Goal: Task Accomplishment & Management: Manage account settings

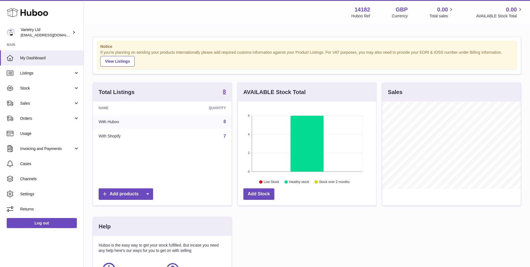
scroll to position [87, 138]
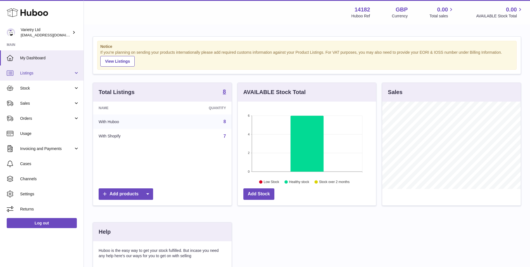
click at [40, 70] on link "Listings" at bounding box center [42, 72] width 84 height 15
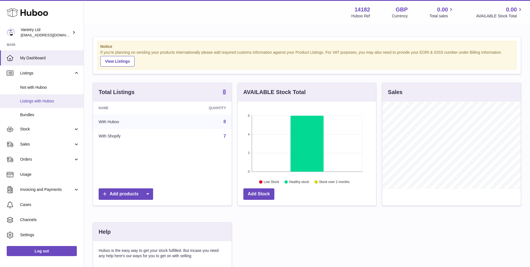
click at [42, 100] on span "Listings with Huboo" at bounding box center [49, 100] width 59 height 5
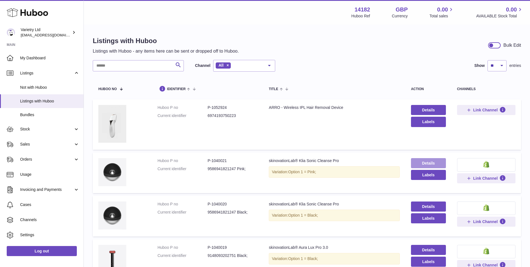
click at [431, 162] on link "Details" at bounding box center [428, 163] width 35 height 10
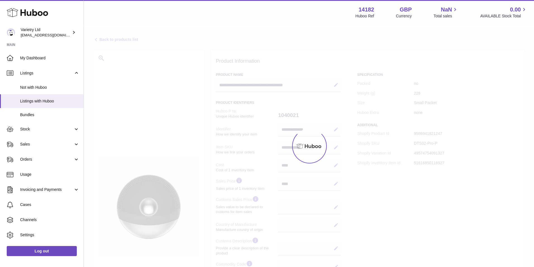
select select
select select "****"
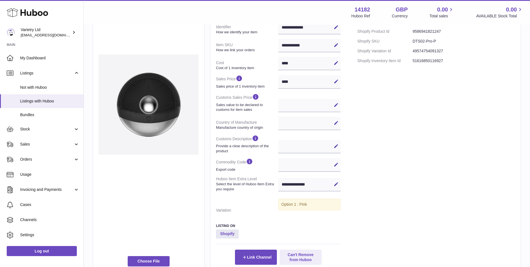
scroll to position [60, 0]
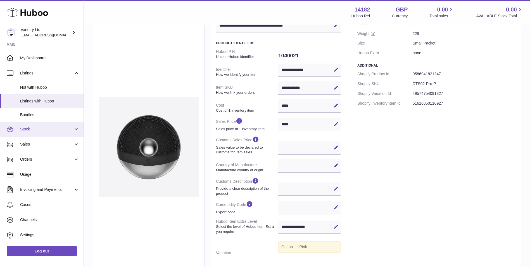
click at [16, 126] on link "Stock" at bounding box center [42, 129] width 84 height 15
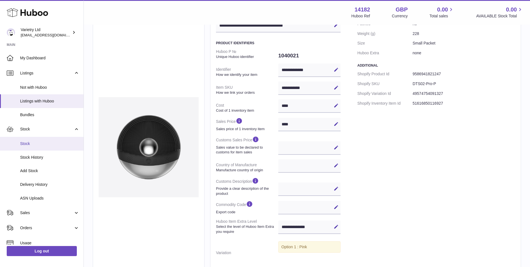
click at [25, 148] on link "Stock" at bounding box center [42, 144] width 84 height 14
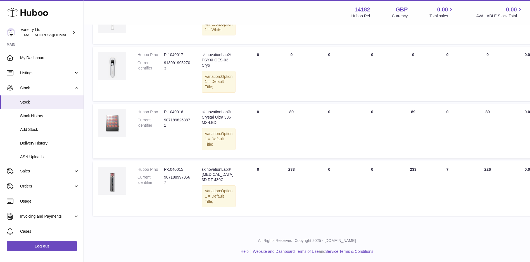
scroll to position [348, 0]
click at [49, 117] on span "Stock History" at bounding box center [49, 115] width 59 height 5
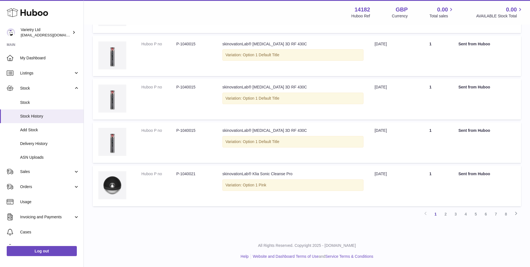
scroll to position [327, 0]
click at [53, 140] on link "Delivery History" at bounding box center [42, 144] width 84 height 14
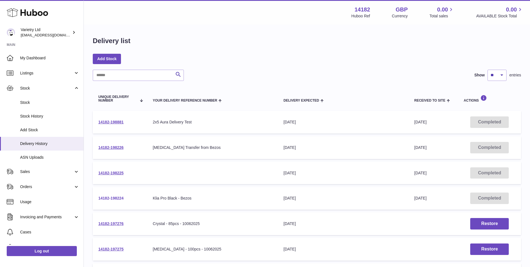
click at [120, 197] on link "14182-198224" at bounding box center [110, 198] width 25 height 4
click at [115, 174] on link "14182-198225" at bounding box center [110, 172] width 25 height 4
click at [118, 145] on link "14182-198226" at bounding box center [110, 147] width 25 height 4
click at [117, 148] on link "14182-198226" at bounding box center [110, 147] width 25 height 4
click at [122, 122] on link "14182-198881" at bounding box center [110, 122] width 25 height 4
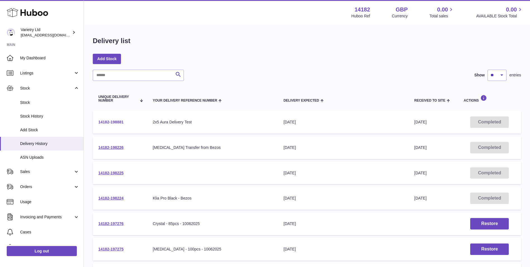
click at [119, 123] on link "14182-198881" at bounding box center [110, 122] width 25 height 4
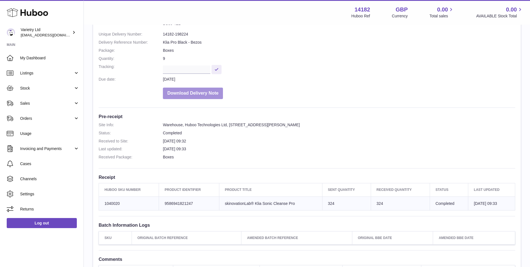
scroll to position [4, 0]
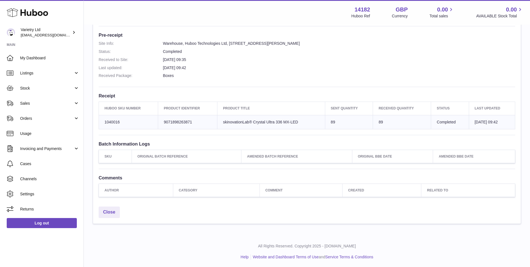
scroll to position [136, 0]
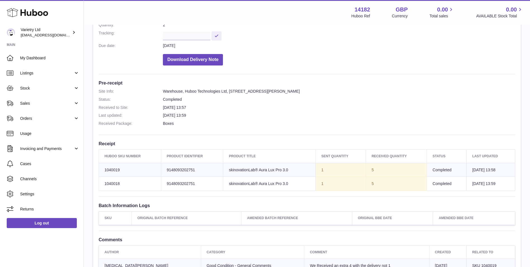
scroll to position [186, 0]
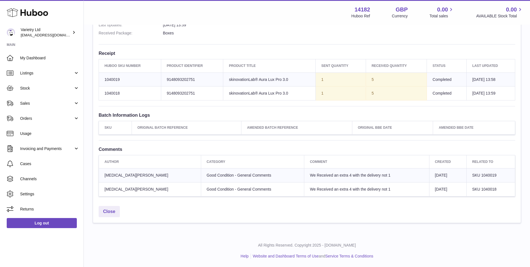
scroll to position [139, 0]
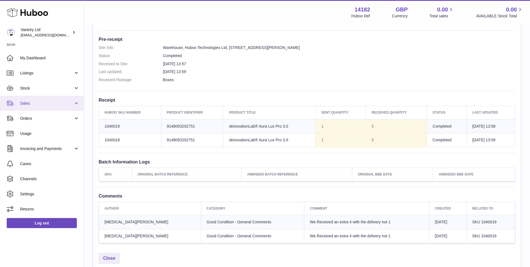
click at [43, 106] on link "Sales" at bounding box center [42, 103] width 84 height 15
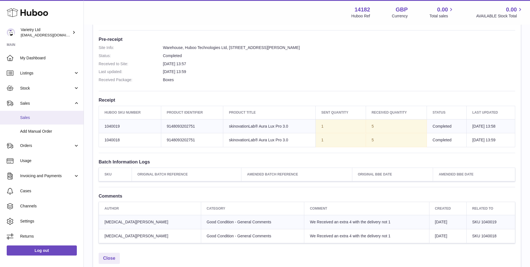
click at [48, 121] on link "Sales" at bounding box center [42, 118] width 84 height 14
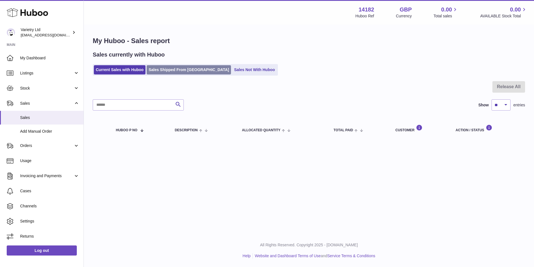
click at [180, 67] on link "Sales Shipped From Huboo" at bounding box center [189, 69] width 84 height 9
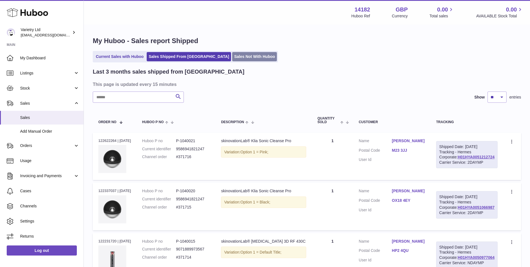
click at [233, 54] on link "Sales Not With Huboo" at bounding box center [254, 56] width 45 height 9
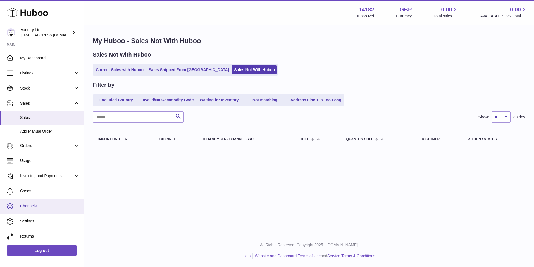
click at [45, 207] on span "Channels" at bounding box center [49, 205] width 59 height 5
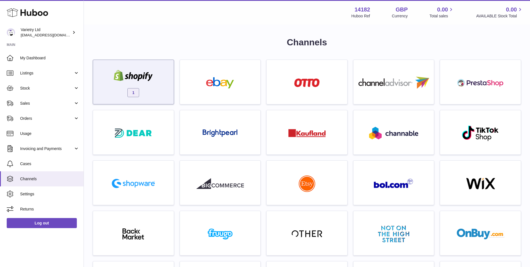
click at [157, 67] on div "1" at bounding box center [133, 83] width 75 height 36
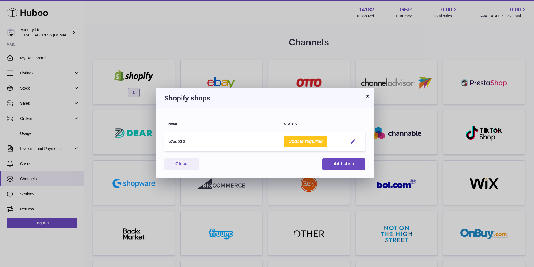
click at [353, 142] on em "button" at bounding box center [353, 142] width 6 height 6
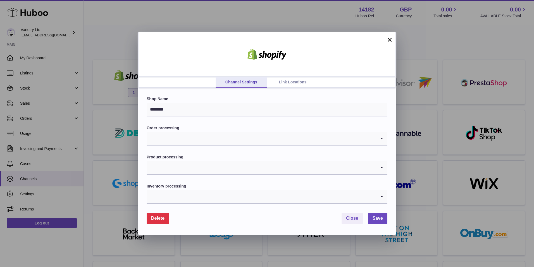
click at [288, 81] on link "Link Locations" at bounding box center [292, 82] width 51 height 11
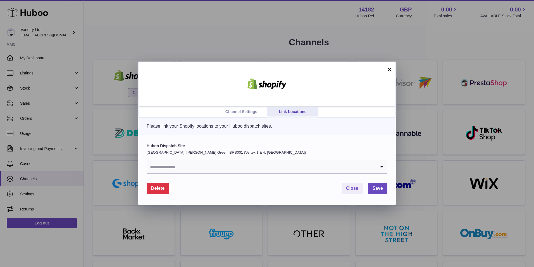
click at [253, 108] on link "Channel Settings" at bounding box center [241, 111] width 51 height 11
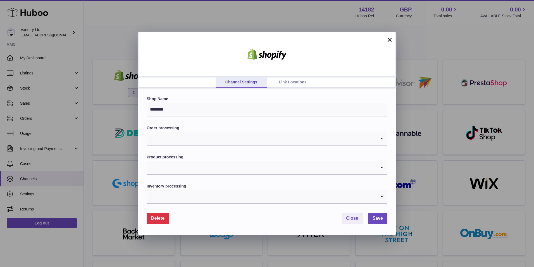
click at [245, 139] on input "Search for option" at bounding box center [262, 138] width 230 height 13
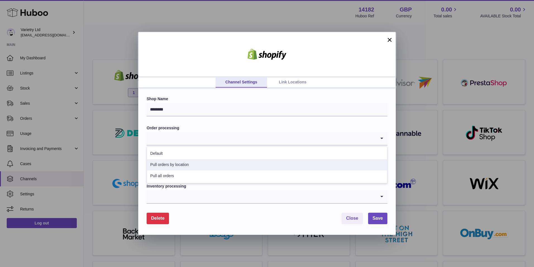
click at [200, 206] on form "Shop Name ******** Order processing Loading... Default Pull orders by location …" at bounding box center [267, 159] width 241 height 127
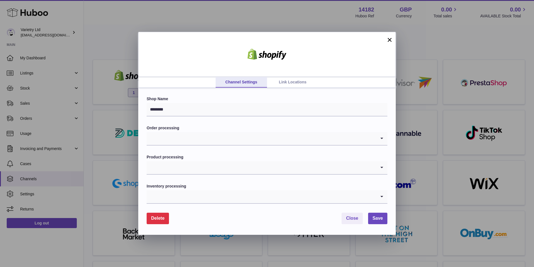
click at [198, 165] on input "Search for option" at bounding box center [262, 167] width 230 height 13
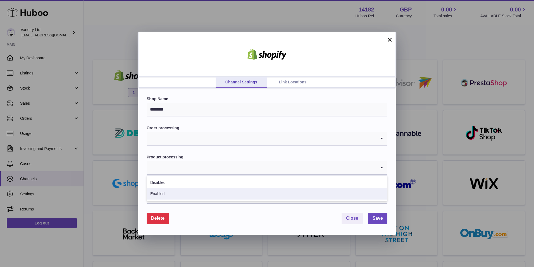
click at [168, 192] on li "Enabled" at bounding box center [267, 193] width 240 height 11
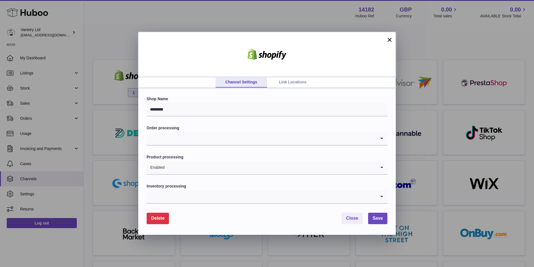
click at [179, 199] on input "Search for option" at bounding box center [262, 196] width 230 height 13
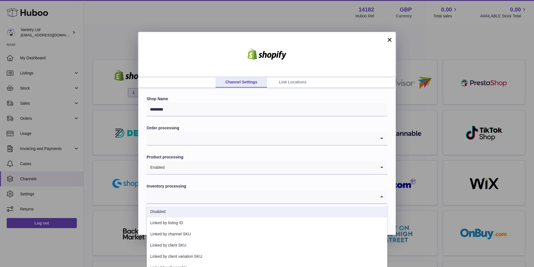
scroll to position [8, 0]
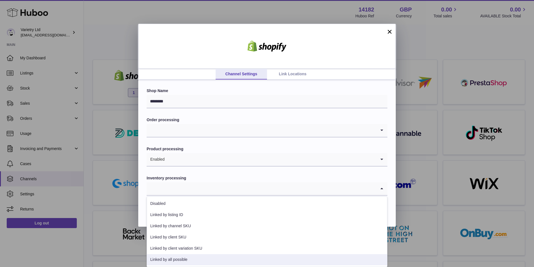
click at [186, 262] on li "Linked by all possible" at bounding box center [267, 259] width 240 height 11
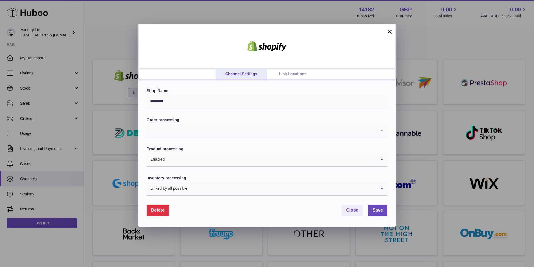
scroll to position [0, 0]
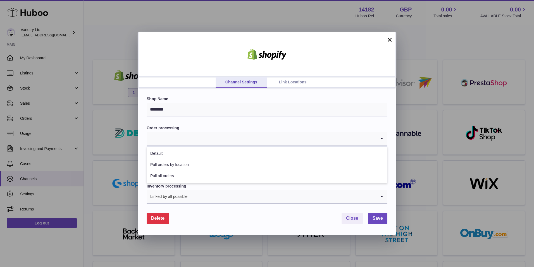
click at [198, 139] on input "Search for option" at bounding box center [262, 138] width 230 height 13
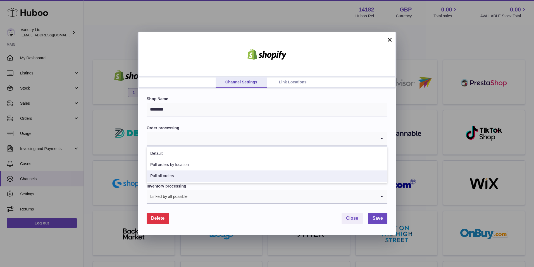
click at [200, 175] on li "Pull all orders" at bounding box center [267, 175] width 240 height 11
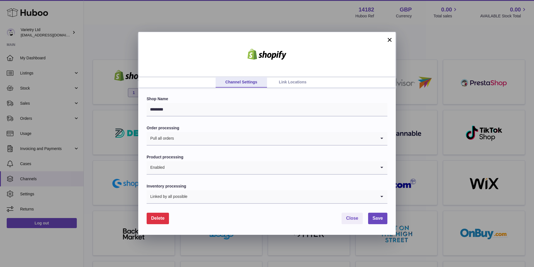
click at [278, 82] on link "Link Locations" at bounding box center [292, 82] width 51 height 11
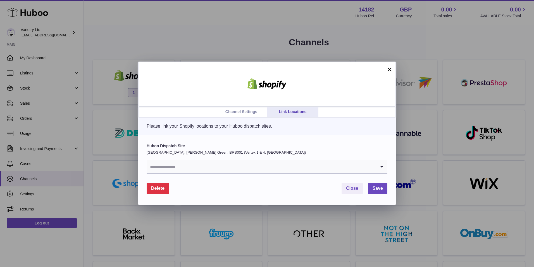
click at [225, 167] on input "Search for option" at bounding box center [262, 166] width 230 height 13
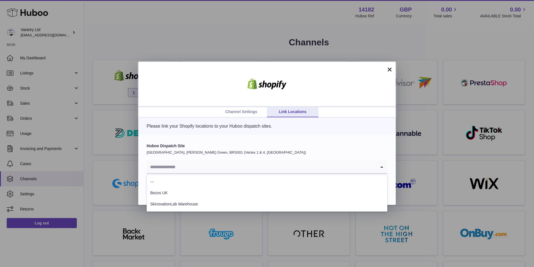
click at [238, 147] on label "Huboo Dispatch Site" at bounding box center [267, 145] width 241 height 5
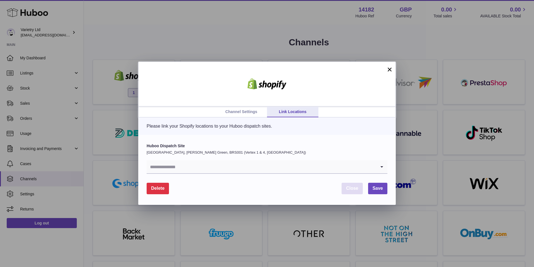
click at [353, 189] on span "Close" at bounding box center [352, 188] width 12 height 5
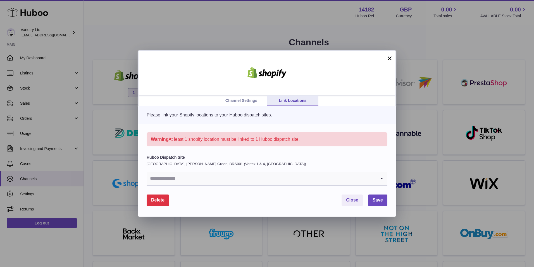
click at [222, 184] on input "Search for option" at bounding box center [262, 178] width 230 height 13
drag, startPoint x: 345, startPoint y: 155, endPoint x: 386, endPoint y: 186, distance: 51.1
click at [348, 155] on label "Huboo Dispatch Site" at bounding box center [267, 157] width 241 height 5
click at [380, 206] on div "Huboo Dispatch Site United Kingdom, Emerson's Green, BRS001 (Vertex 1 & 4, UK) …" at bounding box center [267, 181] width 258 height 70
click at [239, 101] on link "Channel Settings" at bounding box center [241, 100] width 51 height 11
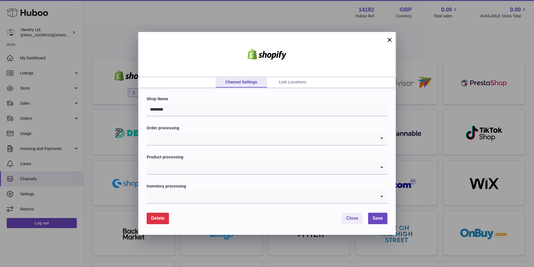
click at [235, 138] on input "Search for option" at bounding box center [262, 138] width 230 height 13
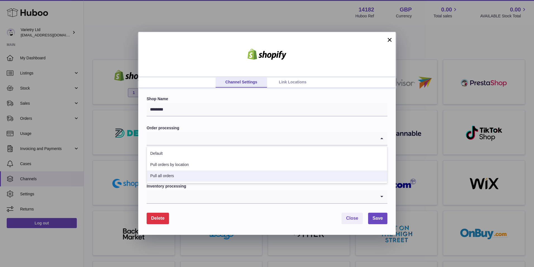
click at [222, 180] on li "Pull all orders" at bounding box center [267, 175] width 240 height 11
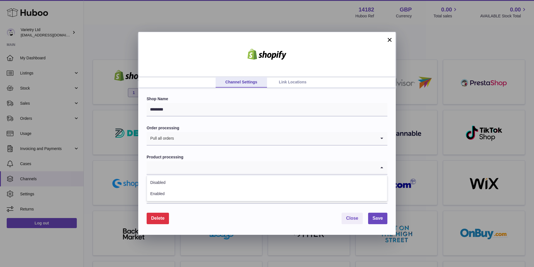
click at [231, 166] on input "Search for option" at bounding box center [262, 167] width 230 height 13
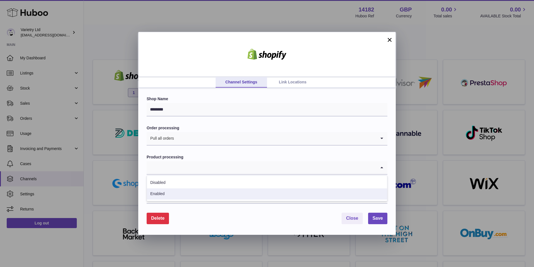
click at [223, 195] on li "Enabled" at bounding box center [267, 193] width 240 height 11
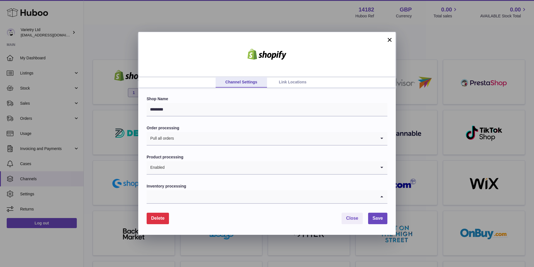
click at [223, 200] on input "Search for option" at bounding box center [262, 196] width 230 height 13
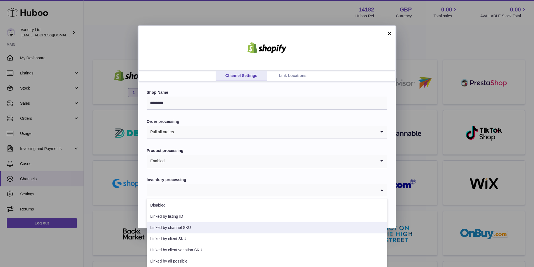
scroll to position [8, 0]
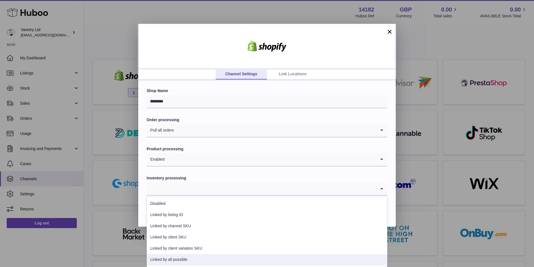
click at [218, 258] on li "Linked by all possible" at bounding box center [267, 259] width 240 height 11
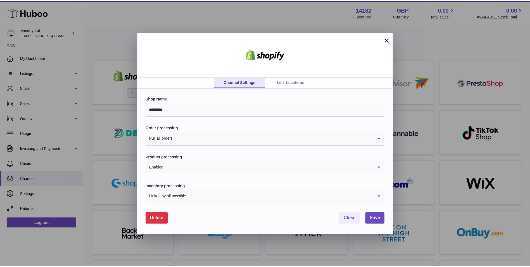
scroll to position [0, 0]
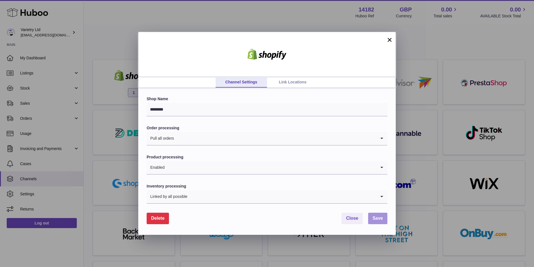
click at [381, 218] on span "Save" at bounding box center [378, 217] width 10 height 5
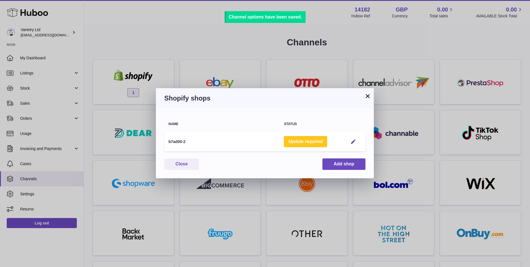
drag, startPoint x: 302, startPoint y: 134, endPoint x: 304, endPoint y: 141, distance: 7.9
click at [302, 135] on td "Update required" at bounding box center [312, 142] width 64 height 20
click at [304, 141] on button "Update required" at bounding box center [305, 141] width 43 height 11
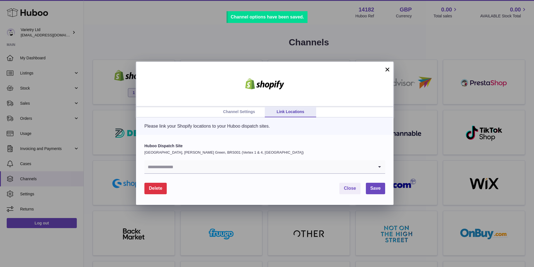
click at [250, 114] on link "Channel Settings" at bounding box center [238, 111] width 51 height 11
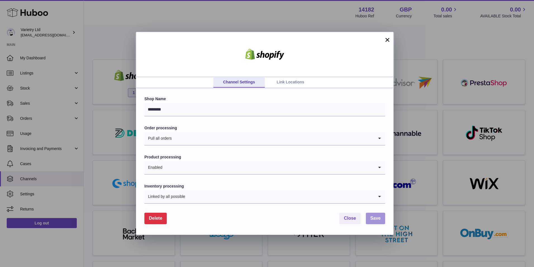
click at [383, 222] on button "Save" at bounding box center [375, 217] width 19 height 11
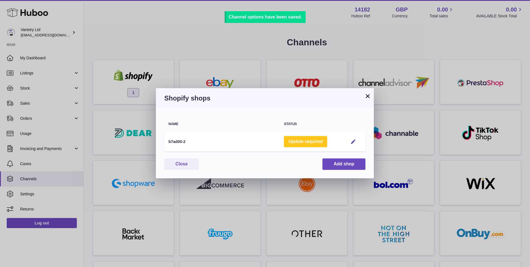
click at [366, 98] on button "×" at bounding box center [367, 95] width 7 height 7
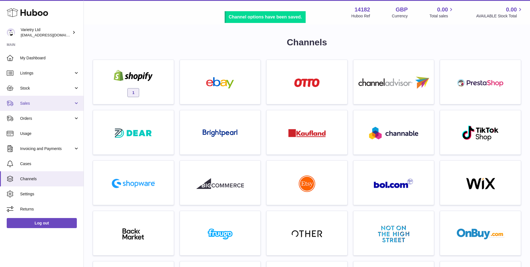
click at [30, 103] on span "Sales" at bounding box center [46, 103] width 53 height 5
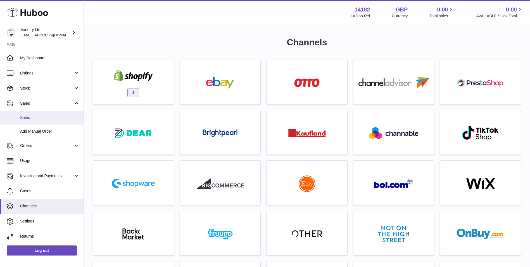
click at [34, 118] on span "Sales" at bounding box center [49, 117] width 59 height 5
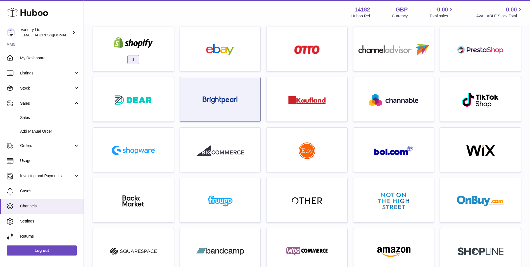
scroll to position [47, 0]
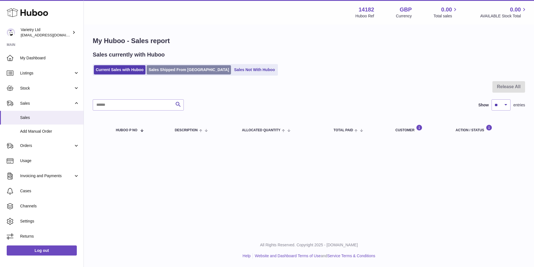
click at [170, 68] on link "Sales Shipped From [GEOGRAPHIC_DATA]" at bounding box center [189, 69] width 84 height 9
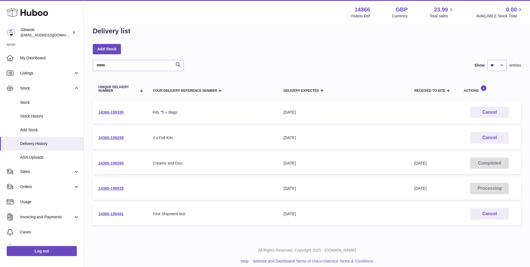
scroll to position [15, 0]
